Goal: Information Seeking & Learning: Learn about a topic

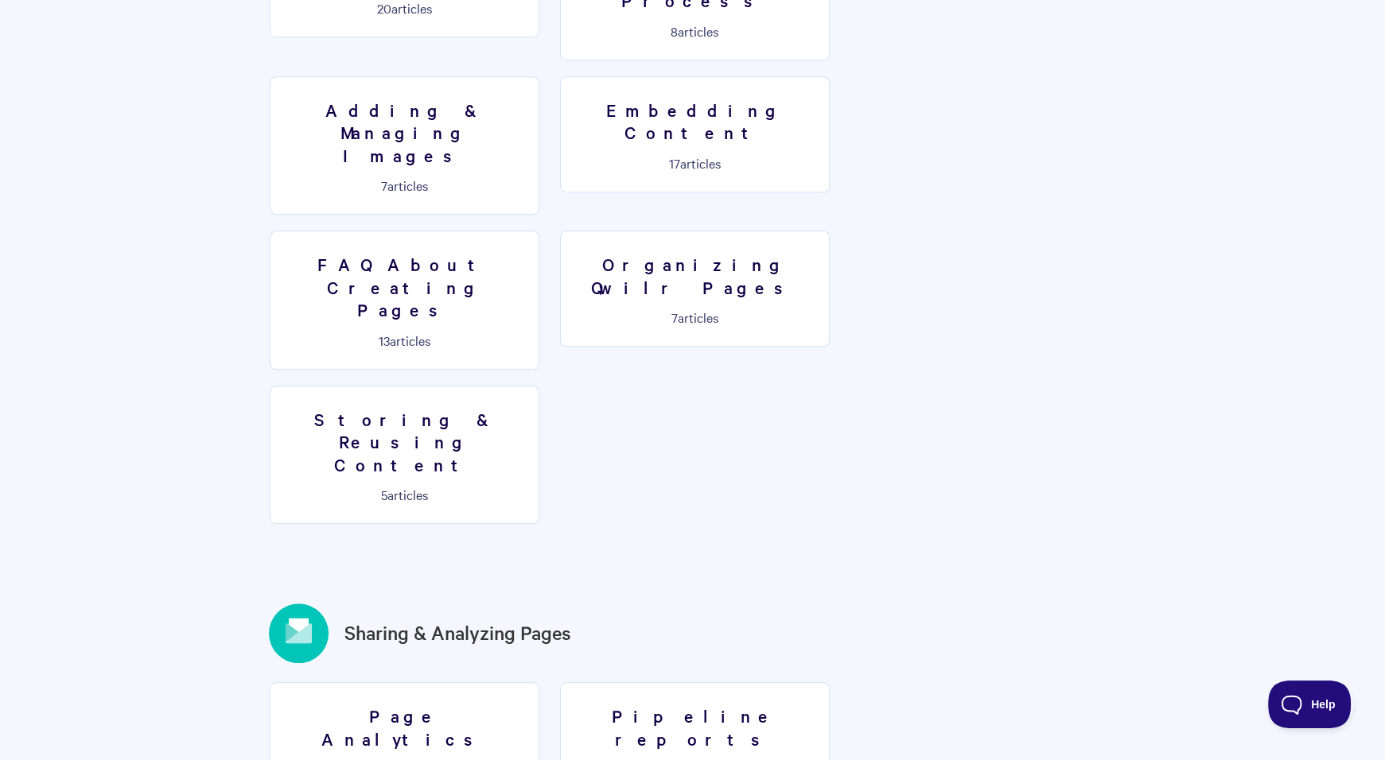
scroll to position [1760, 0]
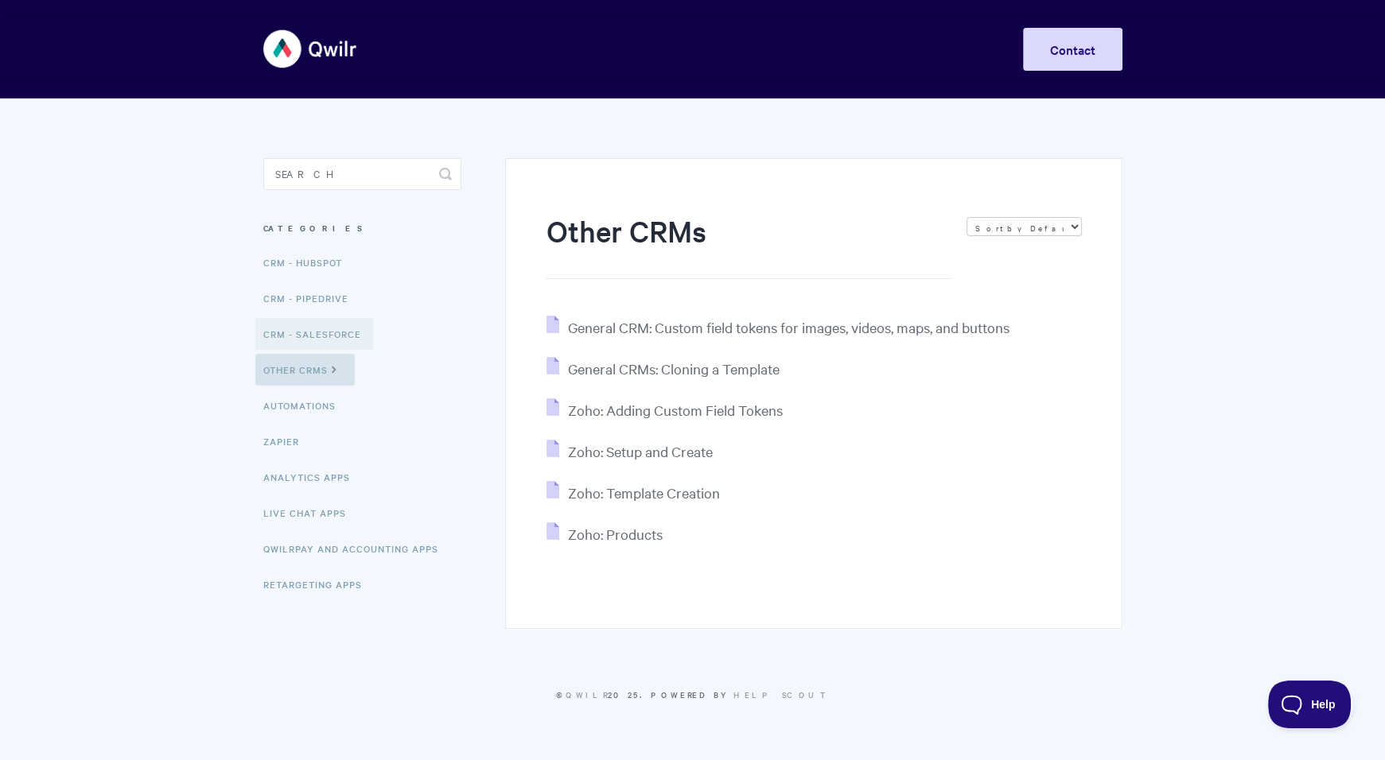
click at [313, 330] on link "CRM - Salesforce" at bounding box center [314, 334] width 118 height 32
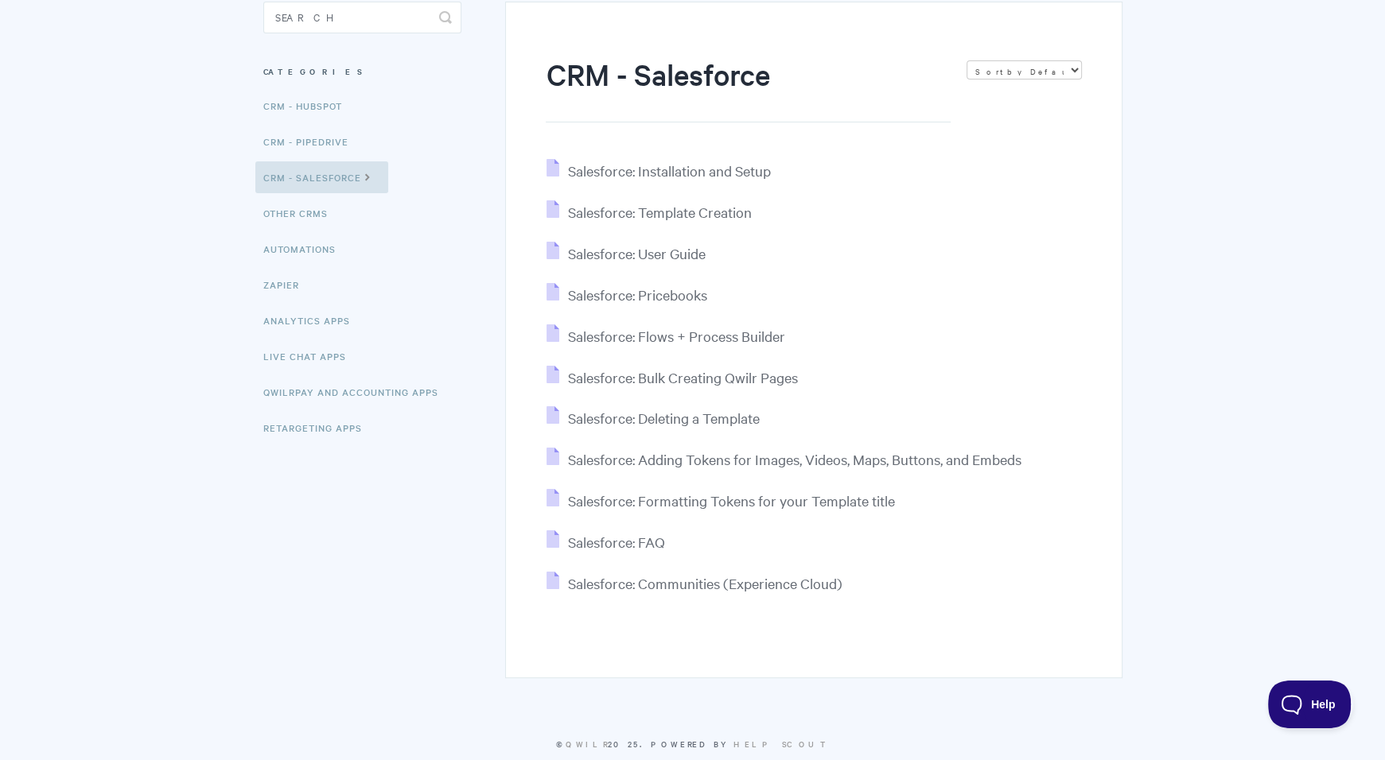
scroll to position [167, 0]
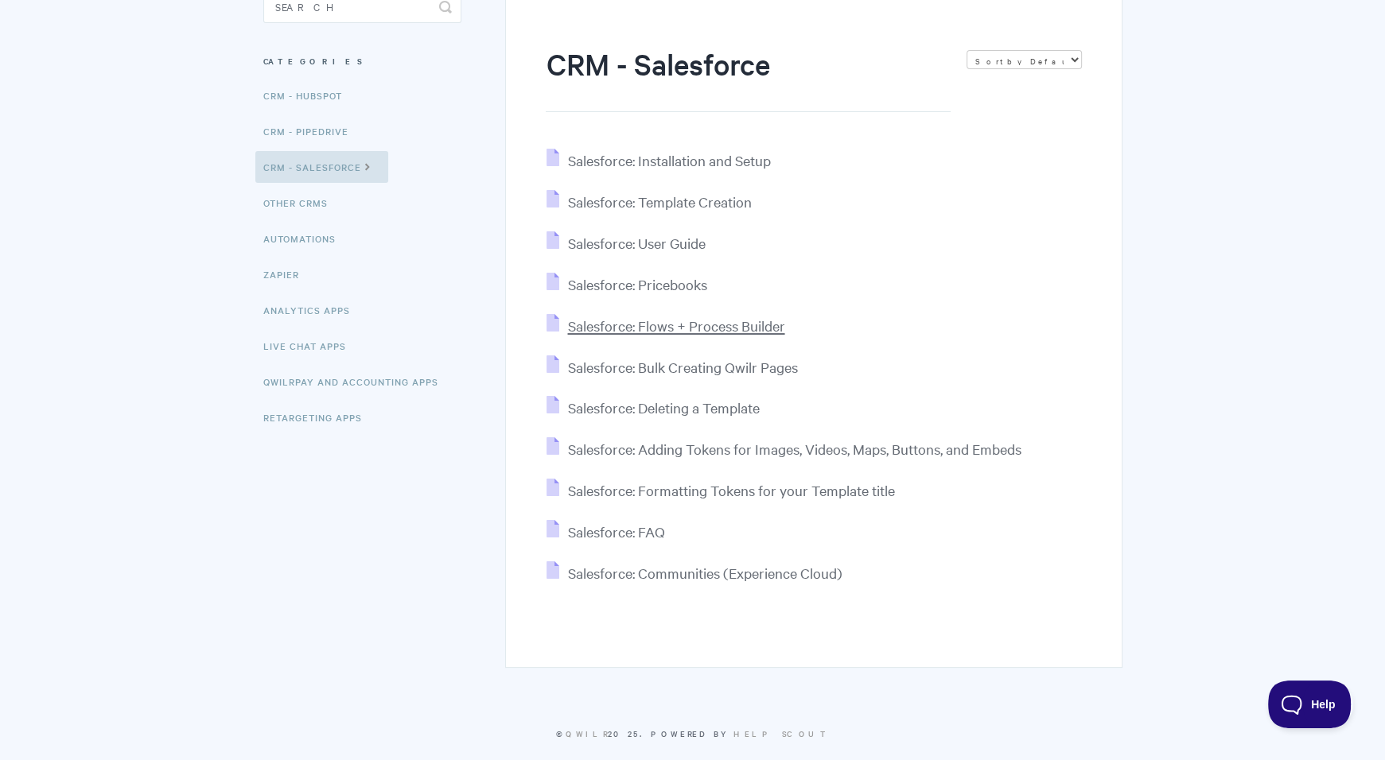
click at [687, 324] on span "Salesforce: Flows + Process Builder" at bounding box center [675, 326] width 217 height 18
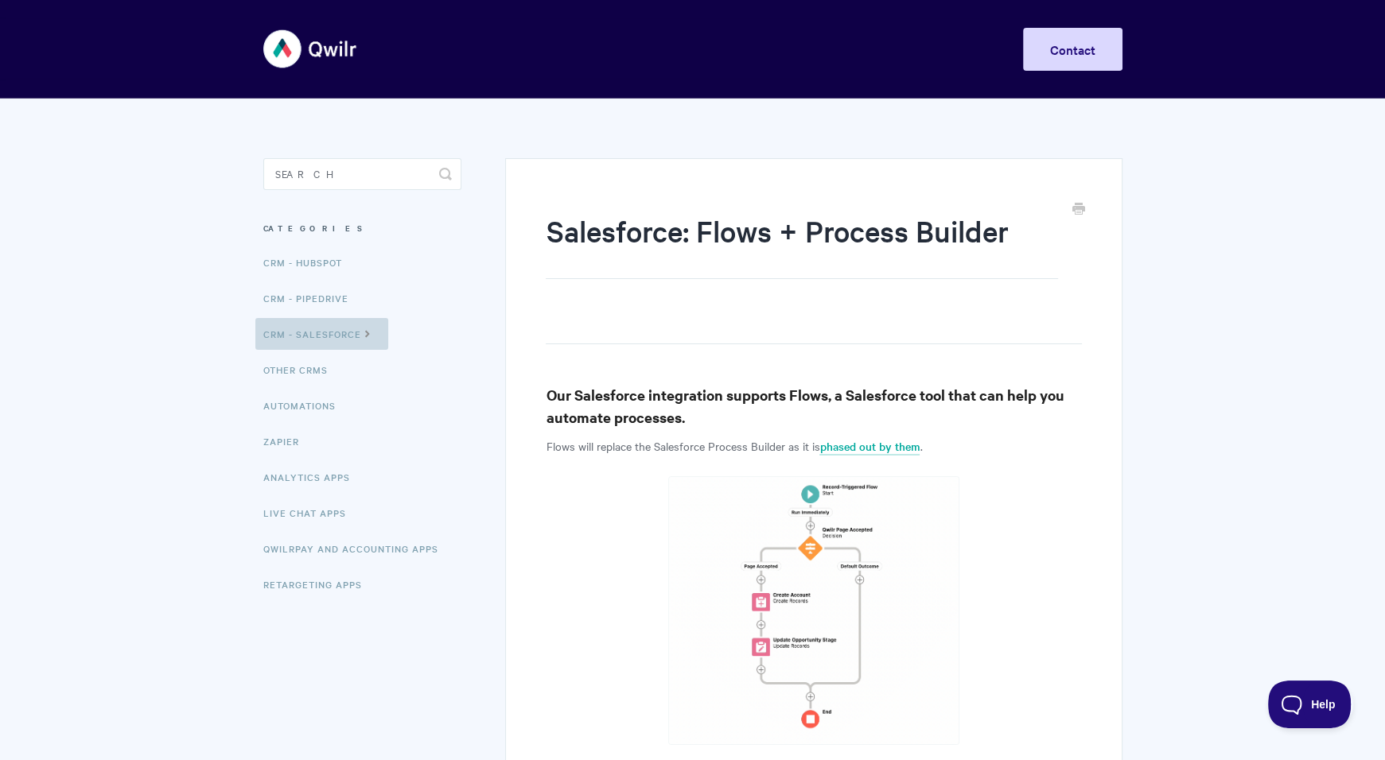
click at [342, 336] on link "CRM - Salesforce" at bounding box center [321, 334] width 133 height 32
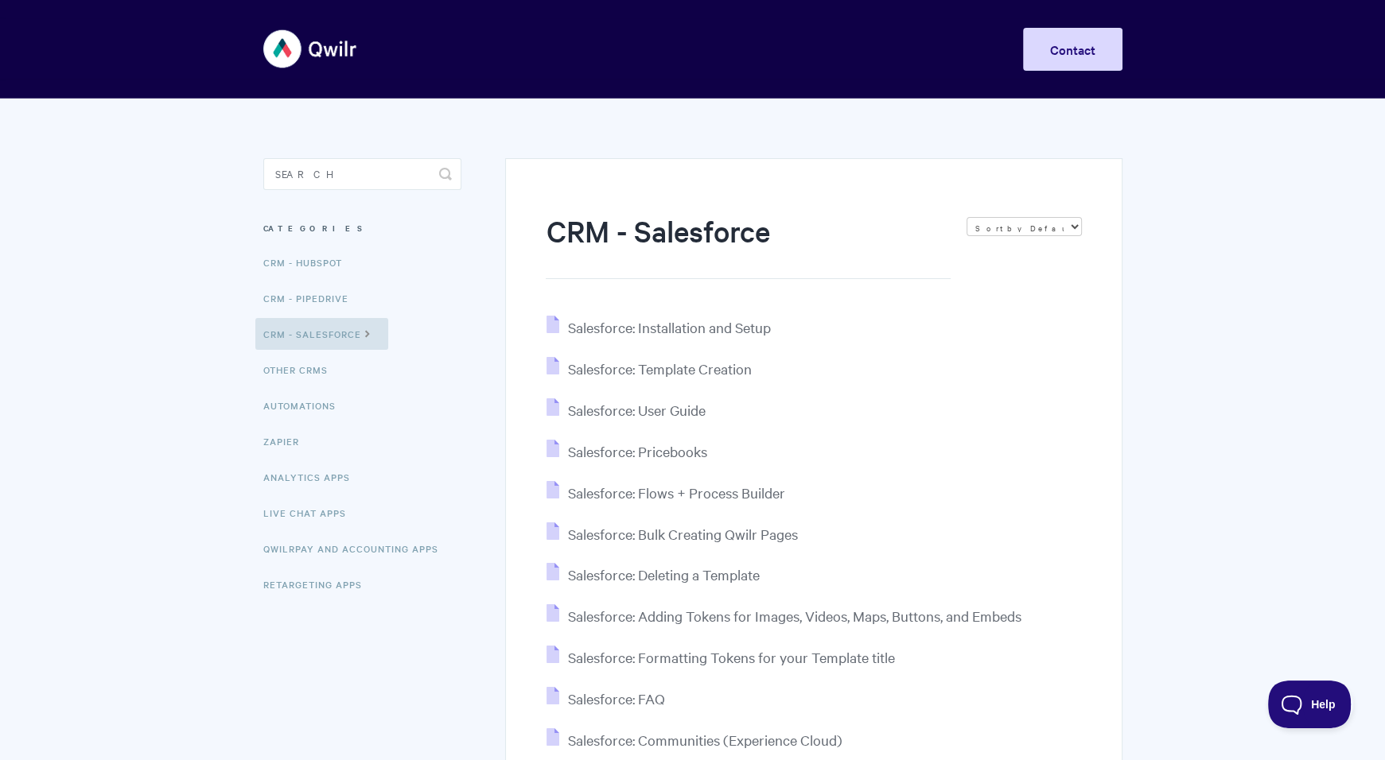
scroll to position [167, 0]
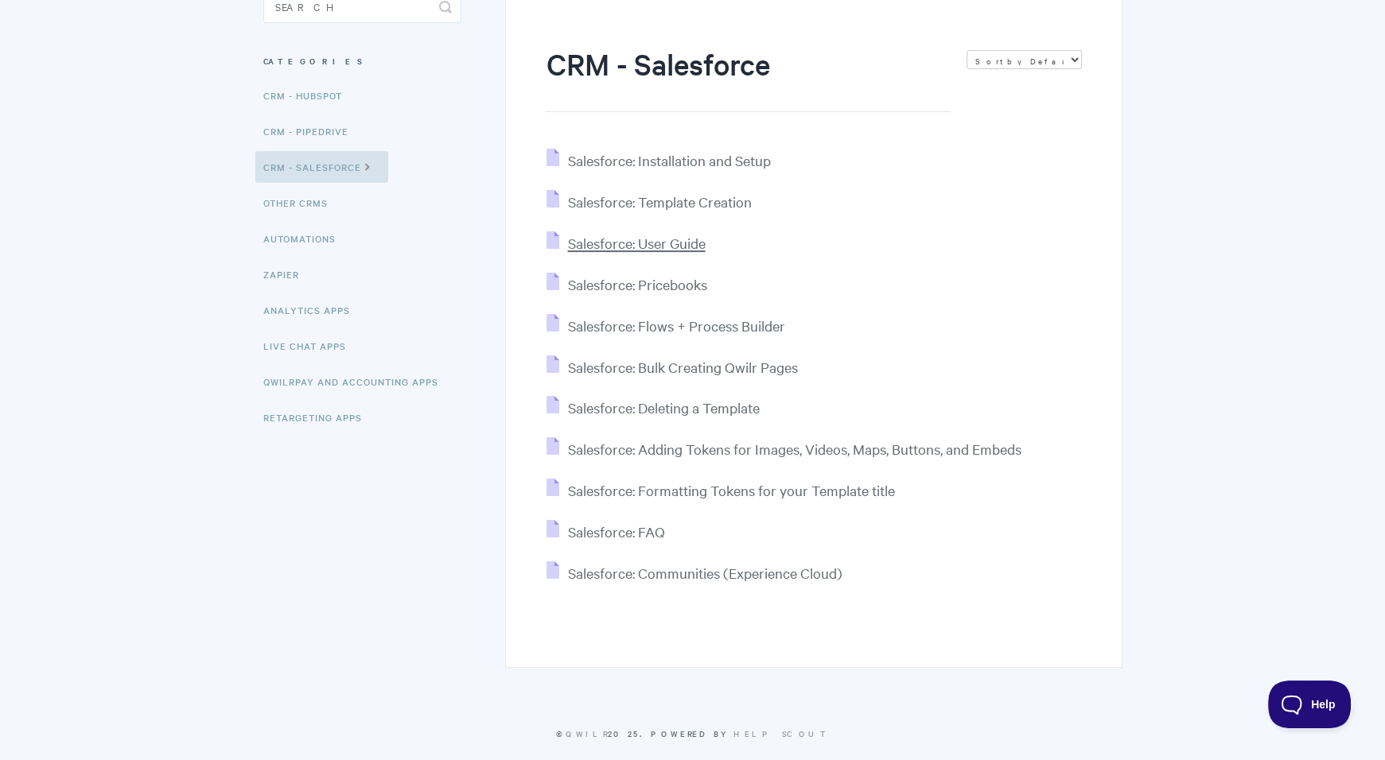
click at [680, 244] on span "Salesforce: User Guide" at bounding box center [636, 243] width 138 height 18
